Goal: Task Accomplishment & Management: Manage account settings

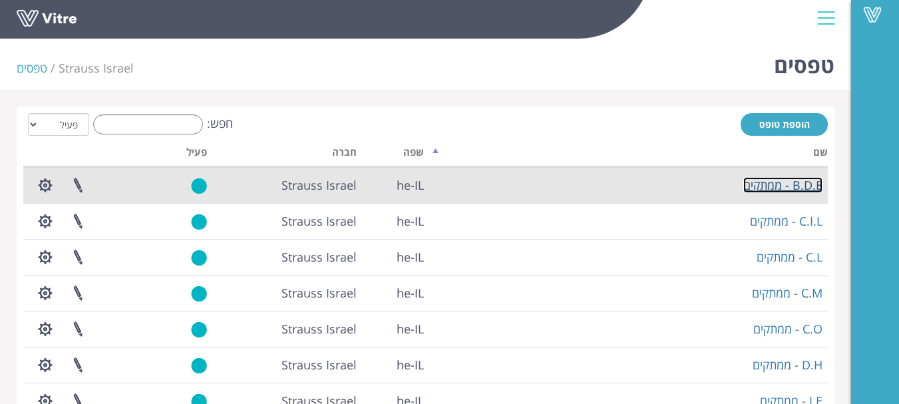
click at [776, 188] on link "B.D.E - ממתקים" at bounding box center [782, 185] width 79 height 16
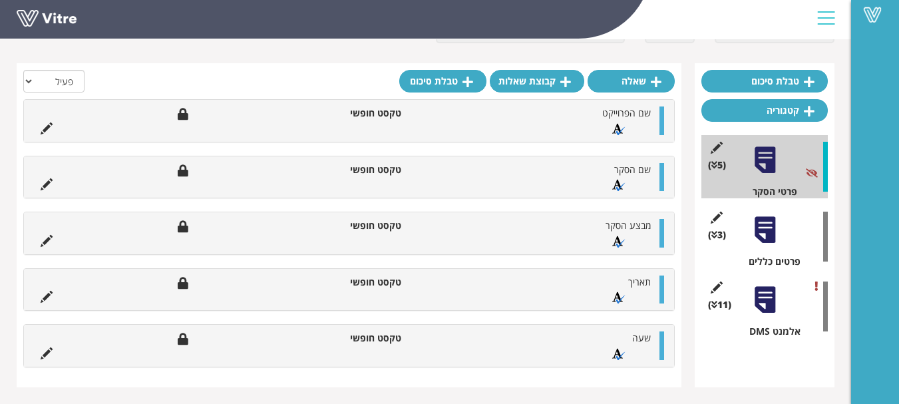
click at [765, 233] on div at bounding box center [765, 230] width 30 height 30
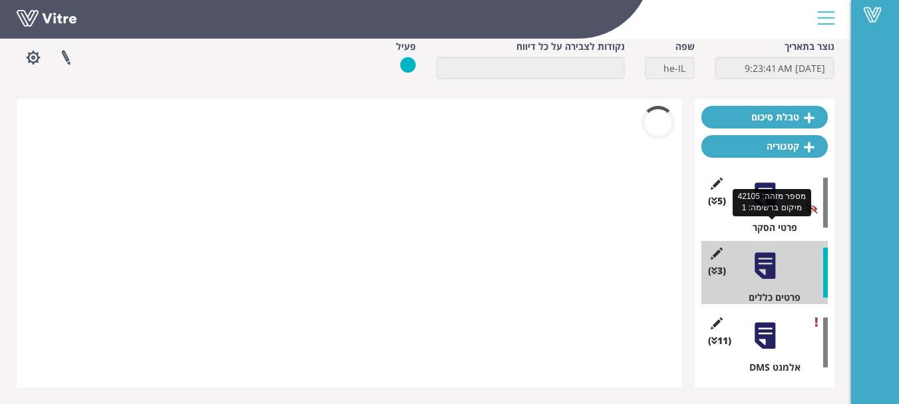
scroll to position [67, 0]
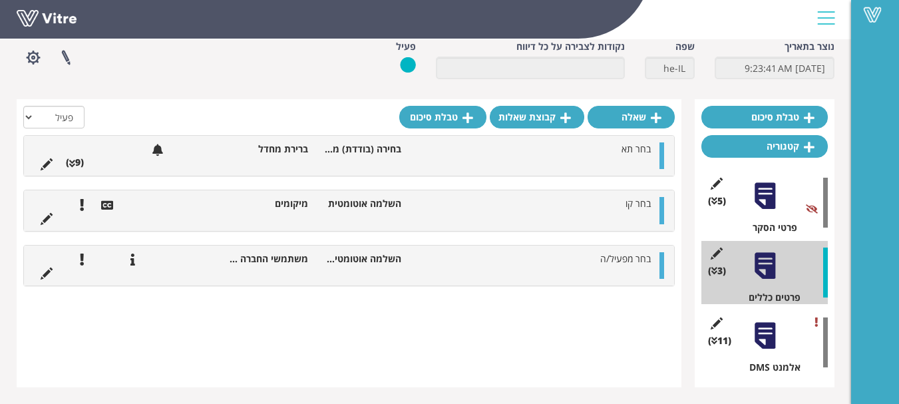
click at [632, 156] on li at bounding box center [644, 162] width 25 height 13
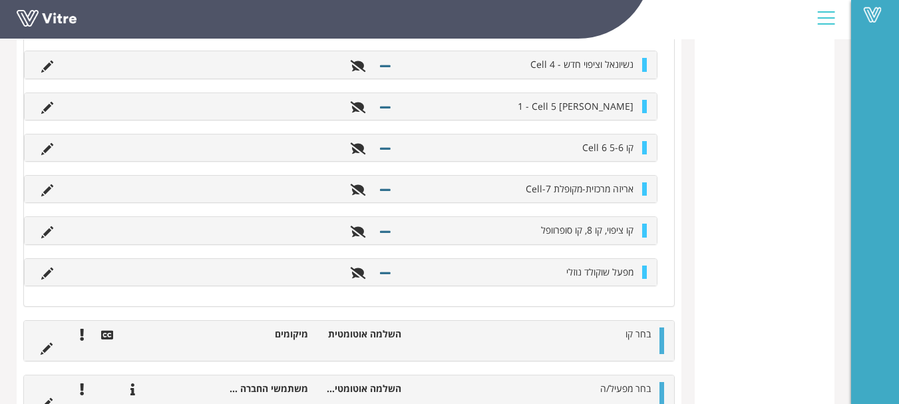
scroll to position [568, 0]
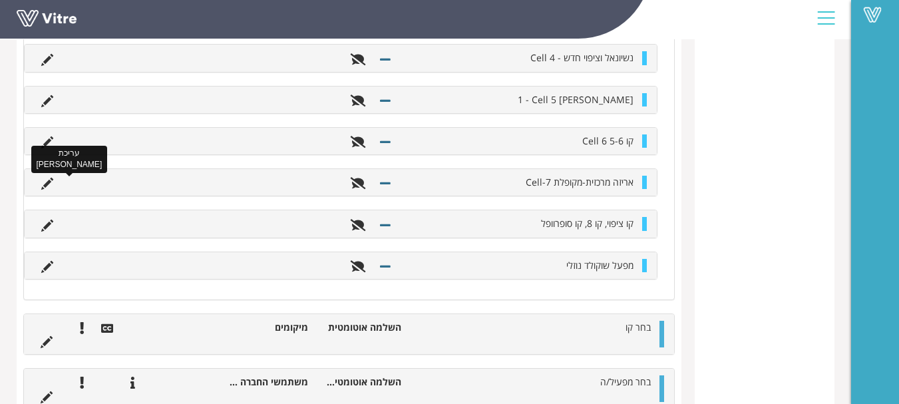
click at [47, 180] on icon at bounding box center [47, 184] width 12 height 12
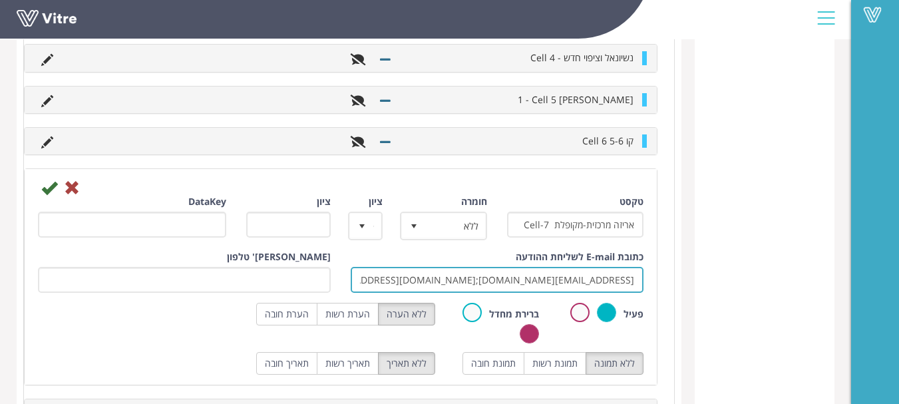
click at [403, 278] on input "ruti.zagai@strauss-group.com;maisara.abo-ahmad@strauss-group.com;galina.kovalev…" at bounding box center [497, 280] width 293 height 26
click at [509, 277] on input "ruti.zagai@strauss-group.com;maisara.abo-ahmad@strauss-group.com;galina.kovalev…" at bounding box center [497, 280] width 293 height 26
click at [356, 279] on input "ruti.zagai@strauss-group.com;maisara.abo-ahmad@strauss-group.com;galina.kovalev…" at bounding box center [497, 280] width 293 height 26
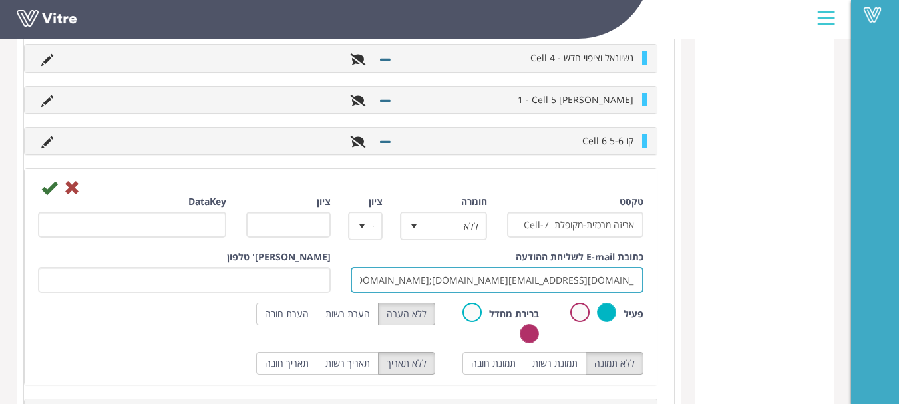
drag, startPoint x: 366, startPoint y: 279, endPoint x: 405, endPoint y: 277, distance: 38.6
click at [405, 277] on input "ruti.zagai@strauss-group.com;maisara.abo-ahmad@strauss-group.com;galina.kovalev…" at bounding box center [497, 280] width 293 height 26
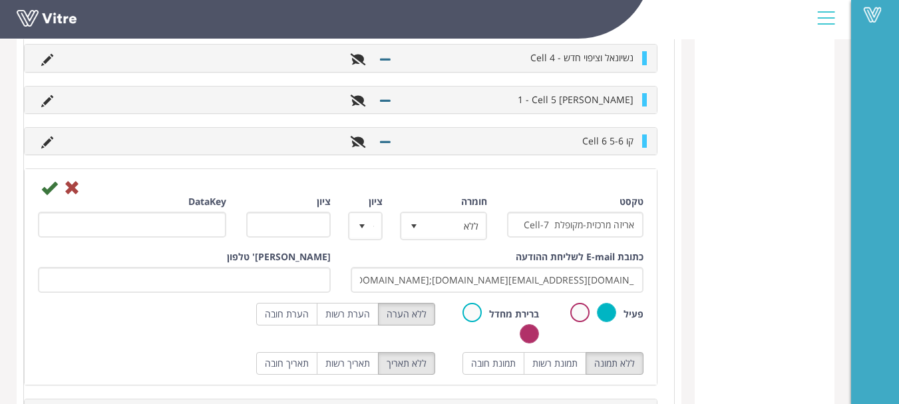
scroll to position [0, 0]
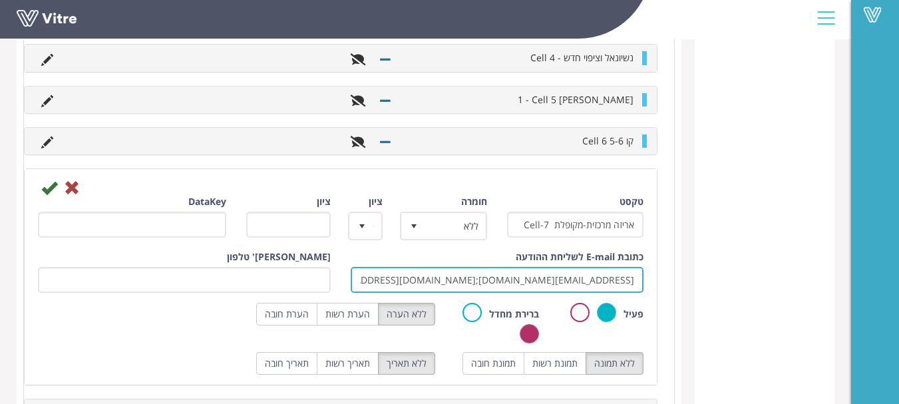
click at [396, 283] on input "ruti.zagai@strauss-group.com;maisara.abo-ahmad@strauss-group.com;galina.kovalev…" at bounding box center [497, 280] width 293 height 26
click at [488, 274] on input "ruti.zagai@strauss-group.com;maisara.abo-ahmad@strauss-group.com;galina.kovalev…" at bounding box center [497, 280] width 293 height 26
drag, startPoint x: 398, startPoint y: 283, endPoint x: 340, endPoint y: 285, distance: 58.6
click at [340, 285] on div "כתובת E-mail לשליחת ההודעה ruti.zagai@strauss-group.com;maisara.abo-ahmad@strau…" at bounding box center [340, 276] width 625 height 53
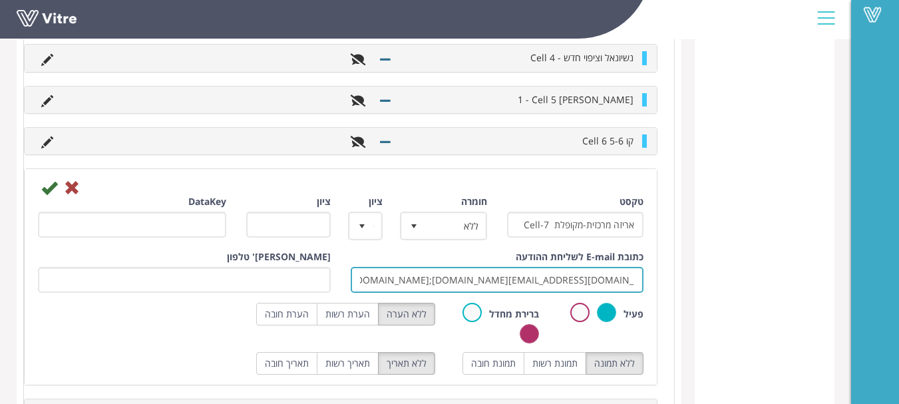
click at [364, 277] on input "ruti.zagai@strauss-group.com;maisara.abo-ahmad@strauss-group.com;galina.kovalev…" at bounding box center [497, 280] width 293 height 26
drag, startPoint x: 360, startPoint y: 281, endPoint x: 489, endPoint y: 281, distance: 129.0
click at [489, 281] on input "ruti.zagai@strauss-group.com;maisara.abo-ahmad@strauss-group.com;galina.kovalev…" at bounding box center [497, 280] width 293 height 26
paste input "ruti.zagai@strauss-group.com"
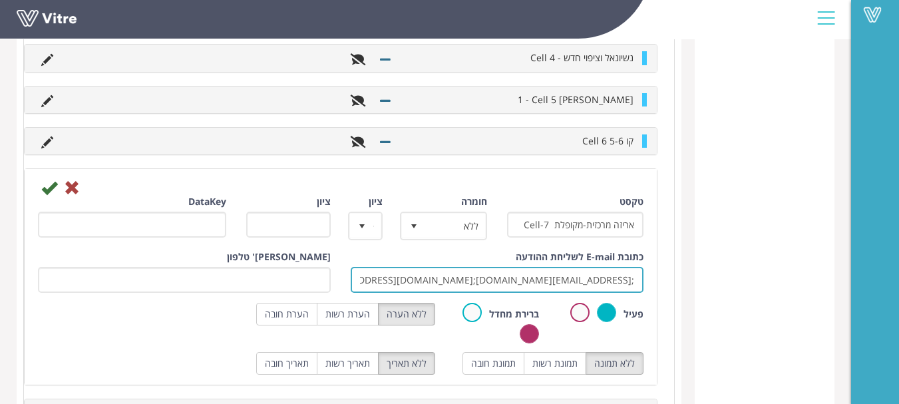
type input "ruti.zagai@strauss-group.com;maisara.abo-ahmad@strauss-group.com;galina.kovalev…"
click at [582, 283] on input "ruti.zagai@strauss-group.com;maisara.abo-ahmad@strauss-group.com;galina.kovalev…" at bounding box center [497, 280] width 293 height 26
drag, startPoint x: 485, startPoint y: 281, endPoint x: 336, endPoint y: 283, distance: 149.0
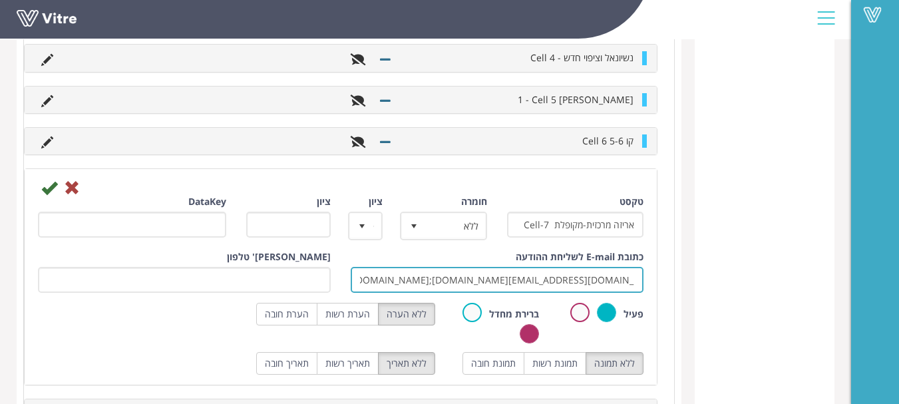
click at [336, 283] on div "כתובת E-mail לשליחת ההודעה ruti.zagai@strauss-group.com;maisara.abo-ahmad@strau…" at bounding box center [340, 276] width 625 height 53
click at [428, 281] on input "ruti.zagai@strauss-group.com;maisara.abo-ahmad@strauss-group.com;galina.kovalev…" at bounding box center [497, 280] width 293 height 26
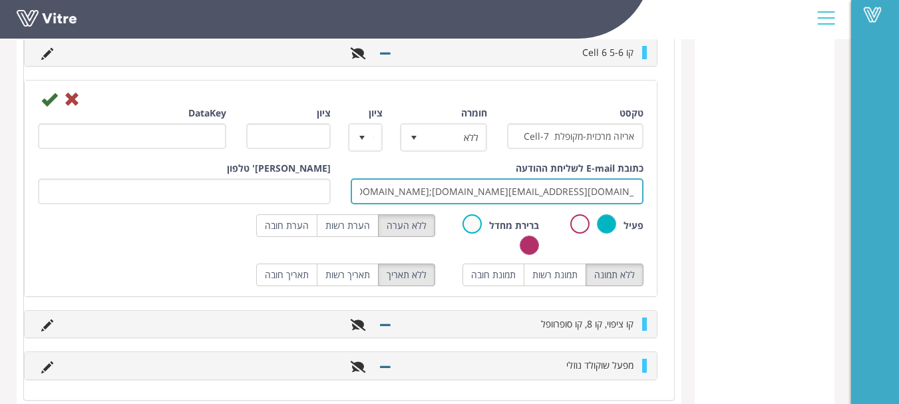
scroll to position [635, 0]
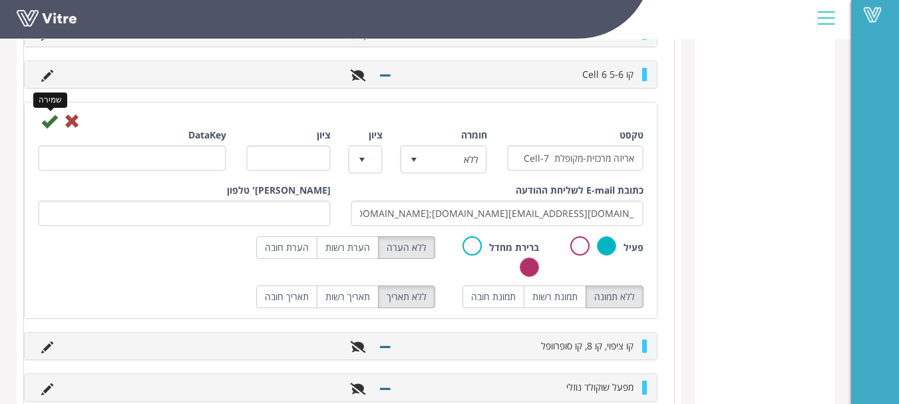
click at [48, 119] on icon at bounding box center [49, 121] width 16 height 16
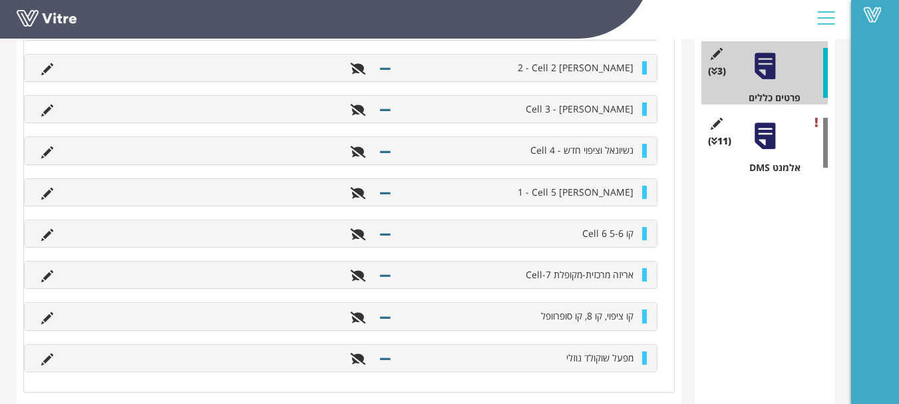
scroll to position [68, 0]
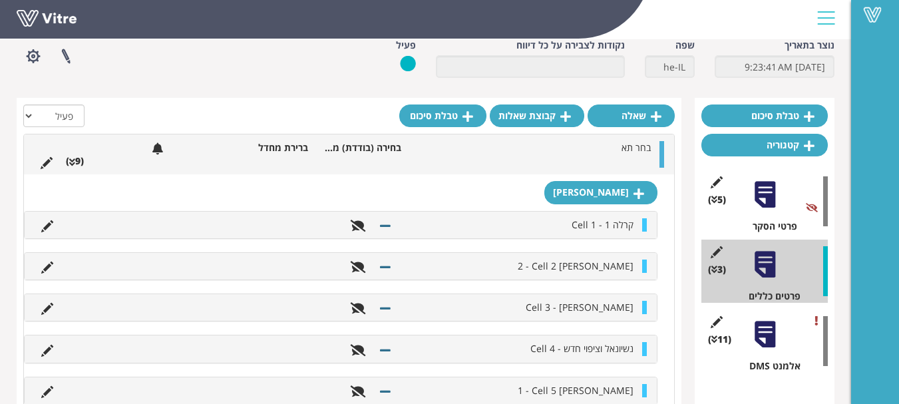
click at [828, 18] on div at bounding box center [826, 18] width 30 height 36
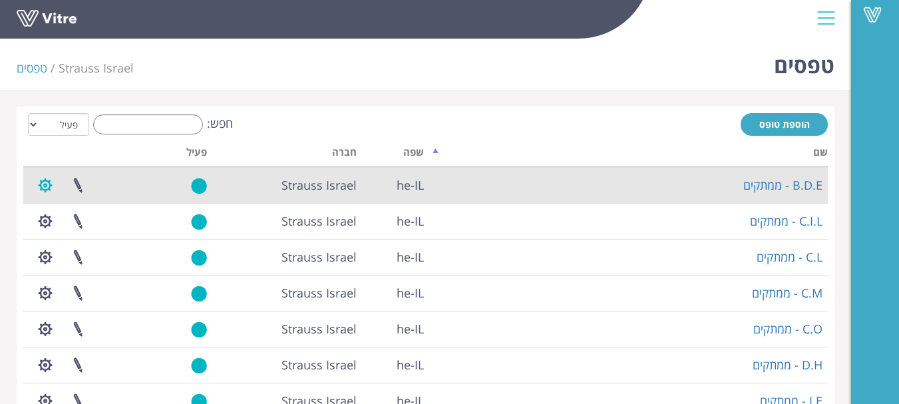
click at [43, 185] on button "button" at bounding box center [45, 185] width 33 height 35
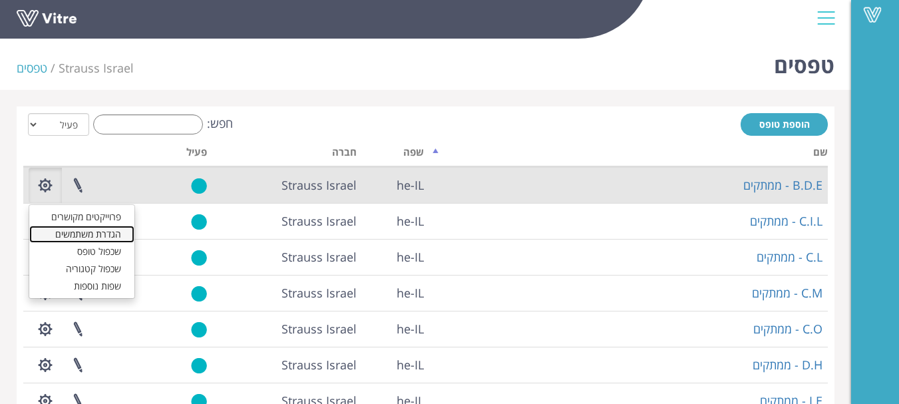
click at [92, 235] on link "הגדרת משתמשים" at bounding box center [81, 233] width 105 height 17
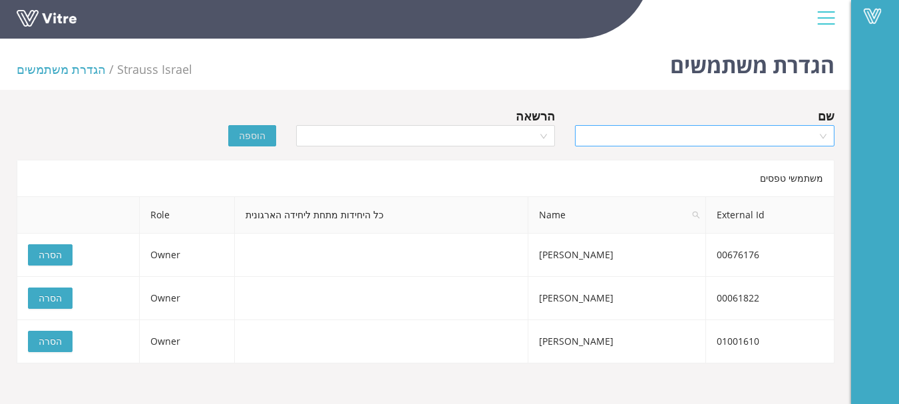
click at [781, 139] on input "search" at bounding box center [700, 136] width 234 height 20
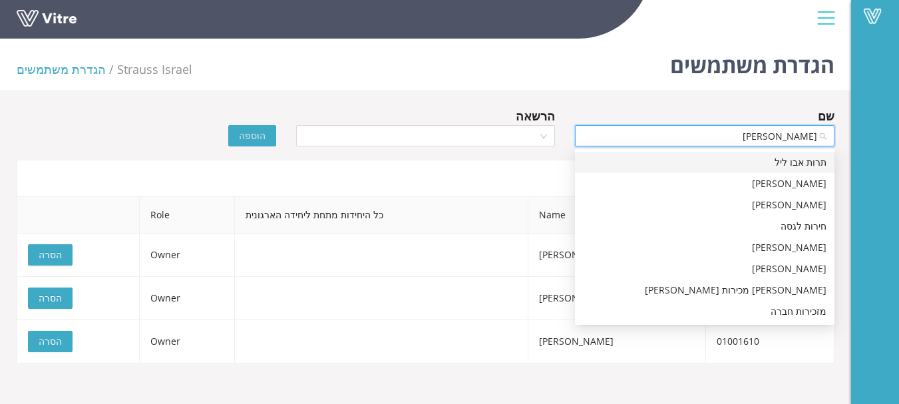
type input "[PERSON_NAME]"
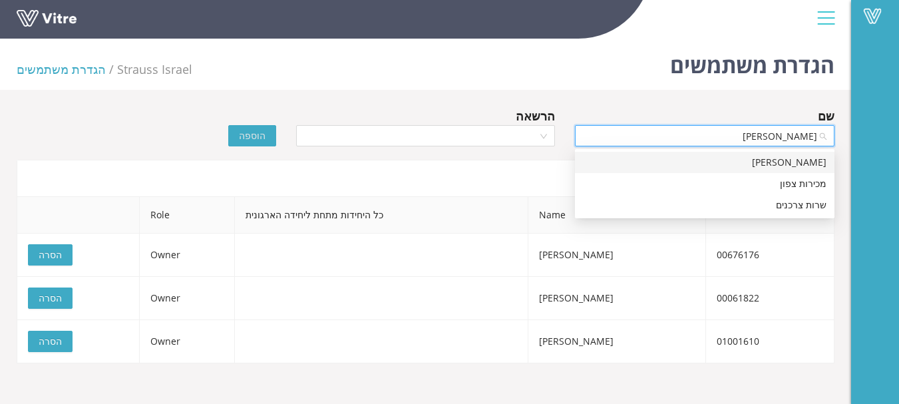
click at [789, 164] on div "[PERSON_NAME]" at bounding box center [704, 162] width 243 height 15
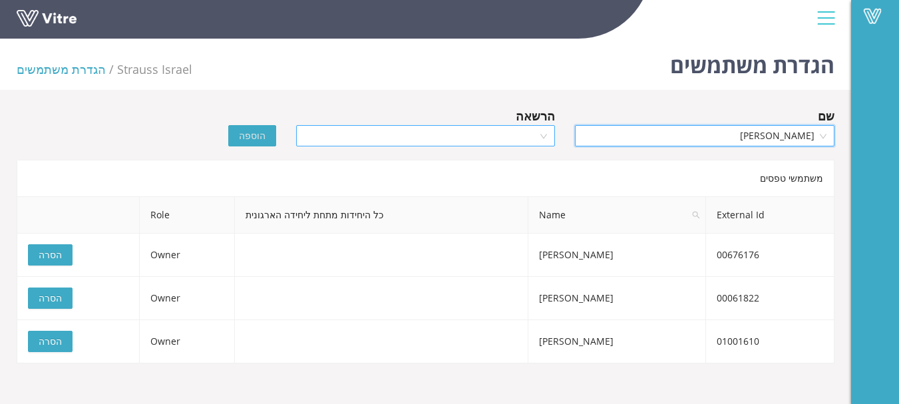
click at [524, 137] on input "search" at bounding box center [421, 136] width 234 height 20
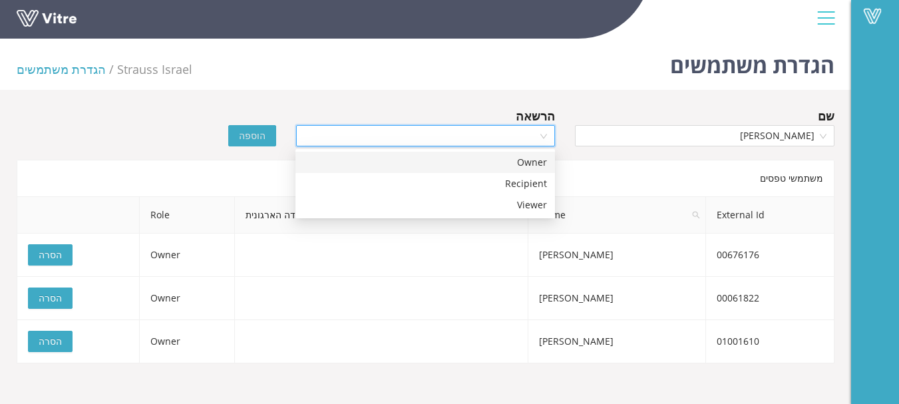
click at [529, 160] on div "Owner" at bounding box center [424, 162] width 243 height 15
click at [261, 133] on span "הוספה" at bounding box center [252, 135] width 27 height 15
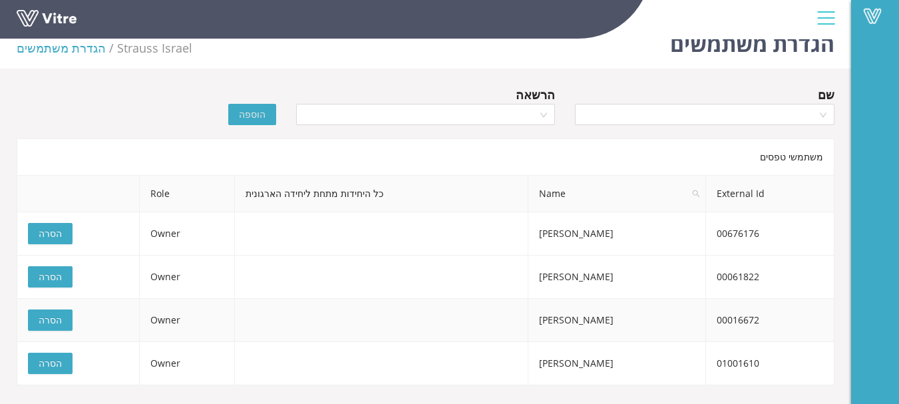
scroll to position [33, 0]
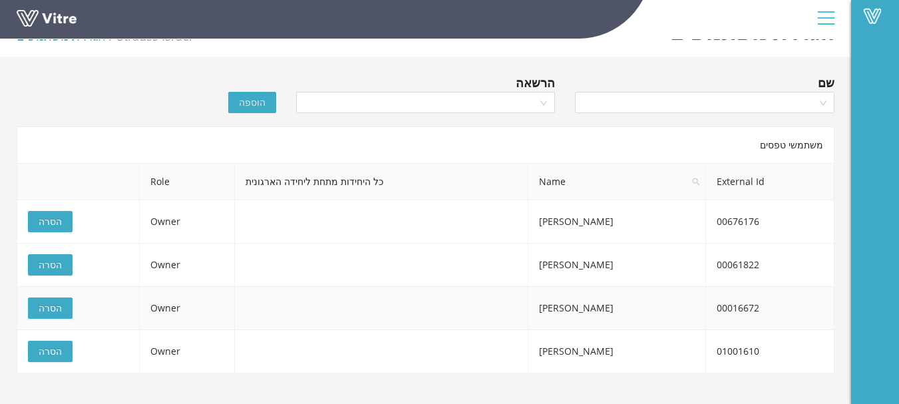
click at [64, 303] on button "הסרה" at bounding box center [50, 307] width 45 height 21
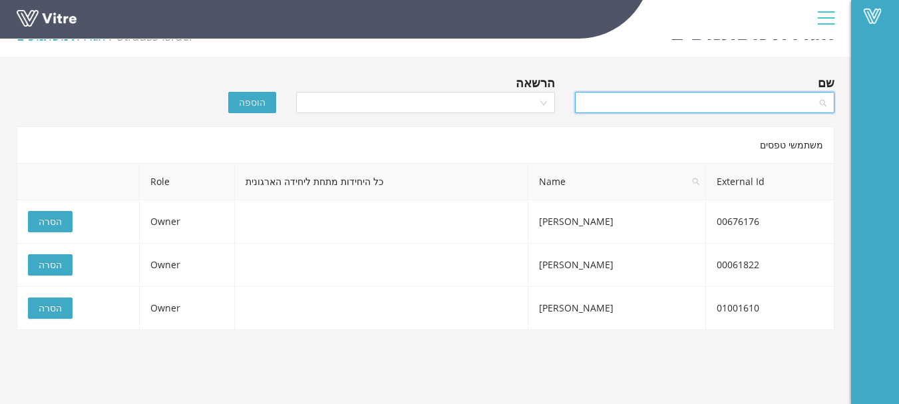
click at [797, 103] on input "search" at bounding box center [700, 102] width 234 height 20
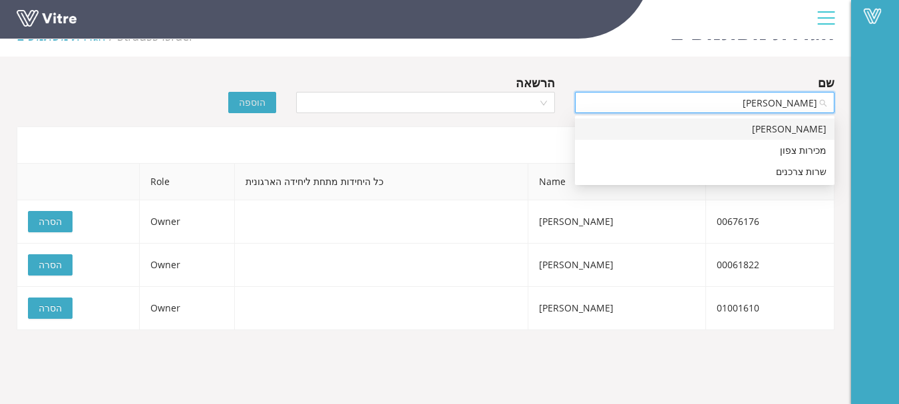
type input "[PERSON_NAME]"
click at [811, 128] on div "[PERSON_NAME]" at bounding box center [704, 129] width 243 height 15
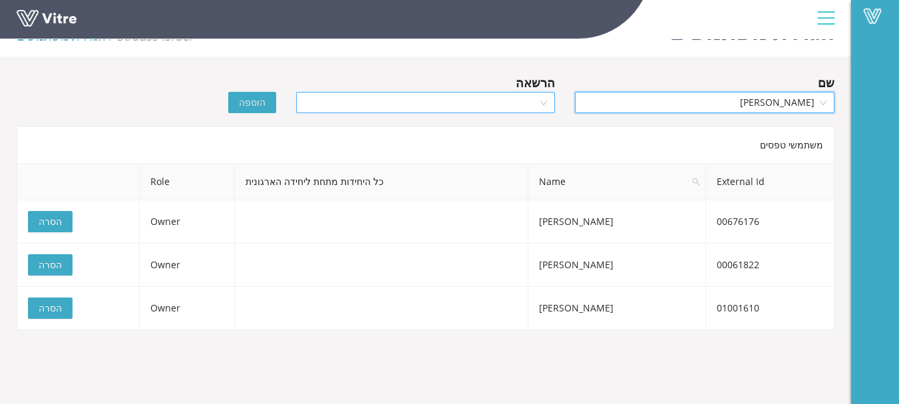
click at [529, 110] on input "search" at bounding box center [421, 102] width 234 height 20
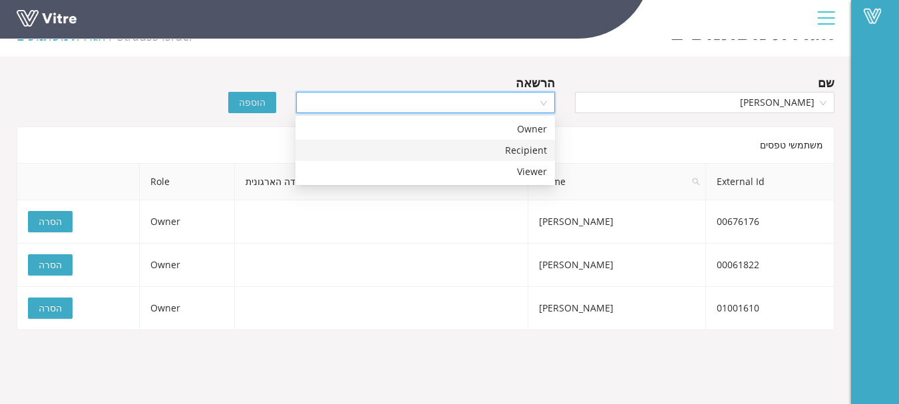
click at [537, 150] on div "Recipient" at bounding box center [424, 150] width 243 height 15
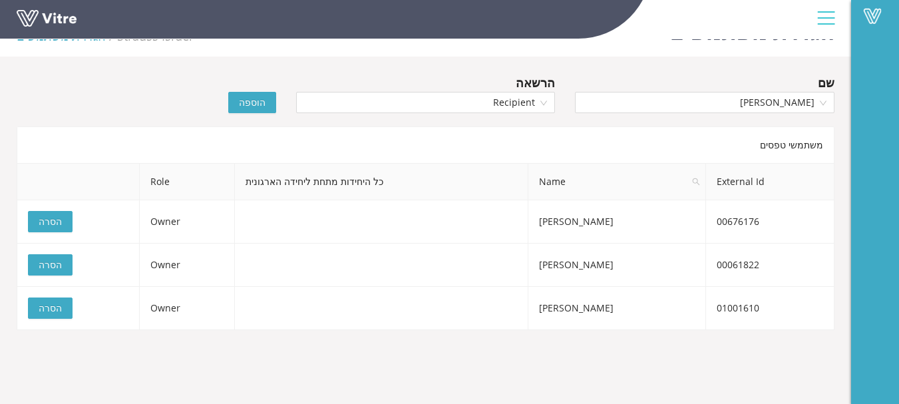
click at [261, 103] on span "הוספה" at bounding box center [252, 102] width 27 height 15
